Goal: Task Accomplishment & Management: Use online tool/utility

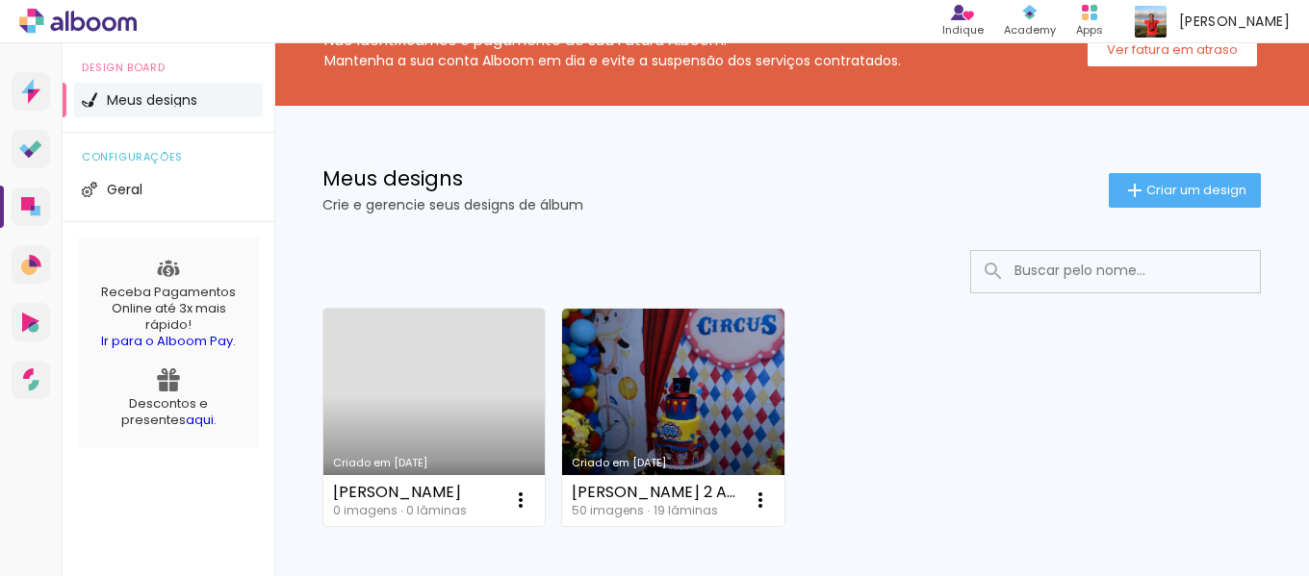
scroll to position [64, 0]
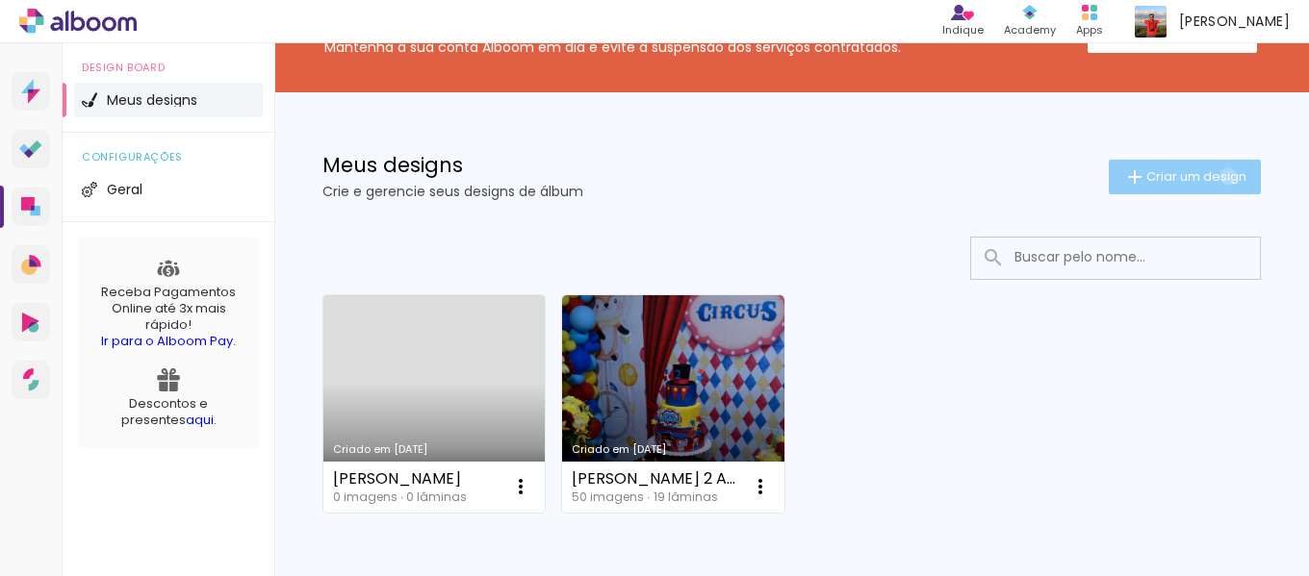
click at [1208, 176] on span "Criar um design" at bounding box center [1196, 176] width 100 height 13
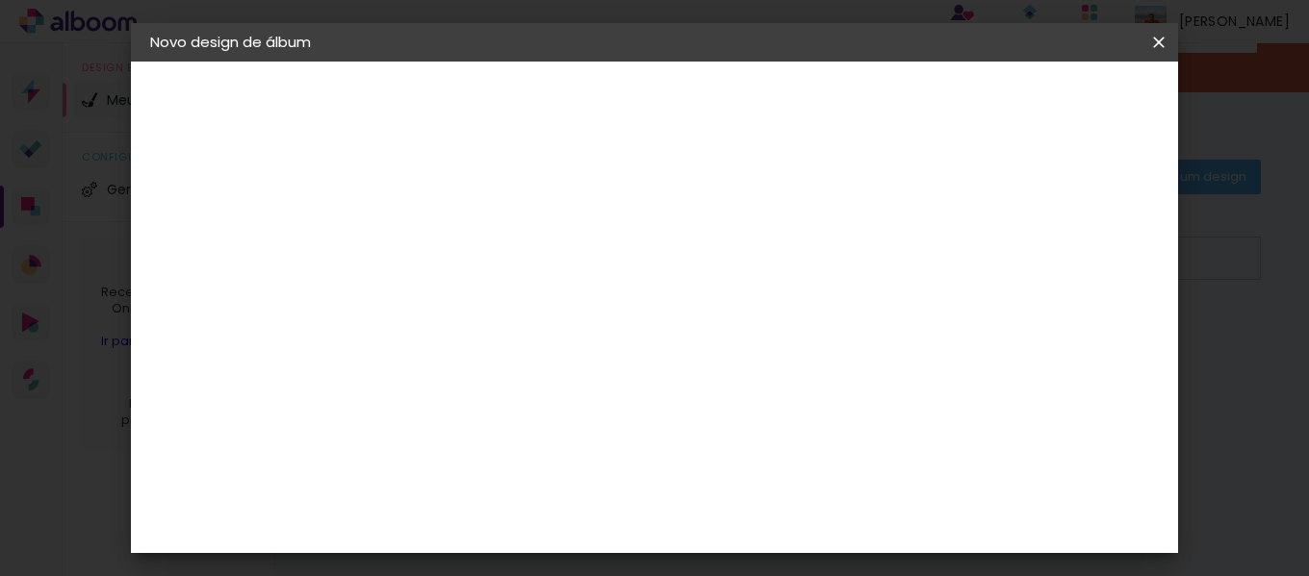
click at [465, 254] on input at bounding box center [465, 258] width 0 height 30
click at [465, 258] on input at bounding box center [465, 258] width 0 height 30
type input "EDU FORMARTURA"
type paper-input "EDU FORMARTURA"
click at [0, 0] on slot "Avançar" at bounding box center [0, 0] width 0 height 0
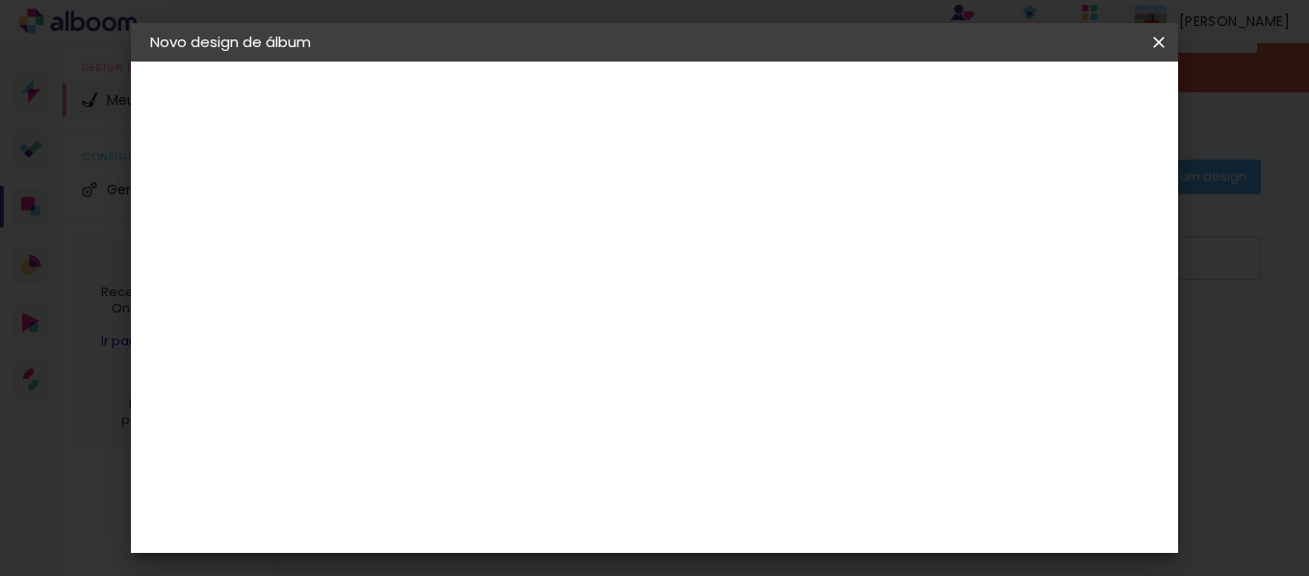
click at [826, 293] on paper-item "Tamanho Livre" at bounding box center [733, 292] width 185 height 42
click at [581, 367] on input at bounding box center [514, 366] width 194 height 24
click at [544, 363] on input at bounding box center [514, 366] width 194 height 24
type input "F"
type input "3"
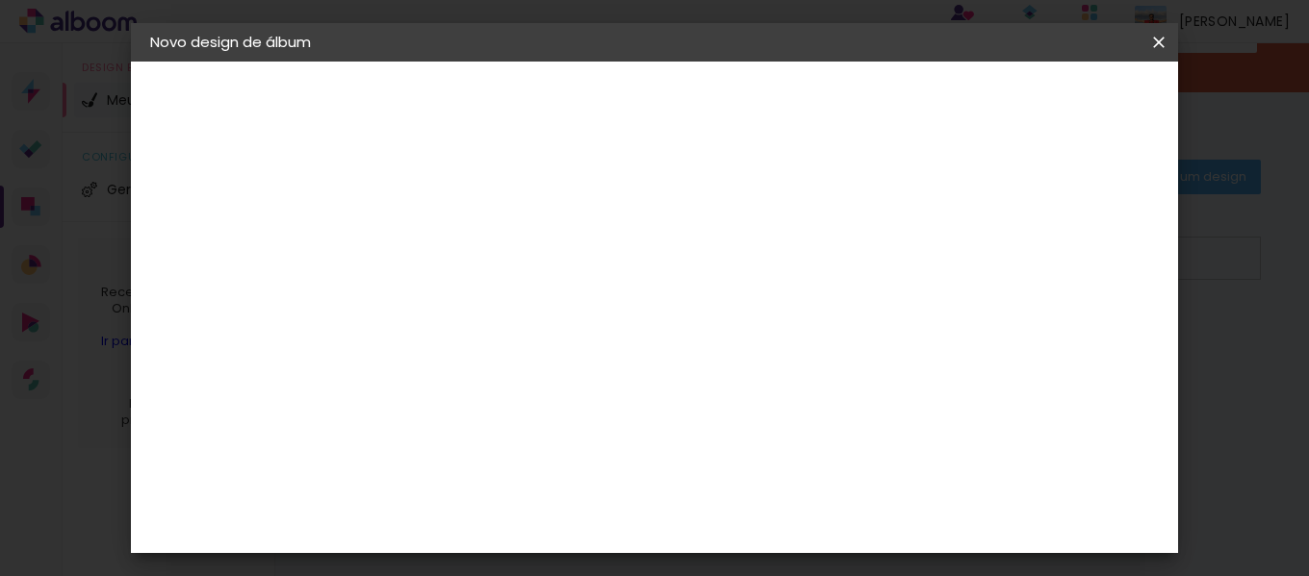
type input "L"
